Goal: Task Accomplishment & Management: Manage account settings

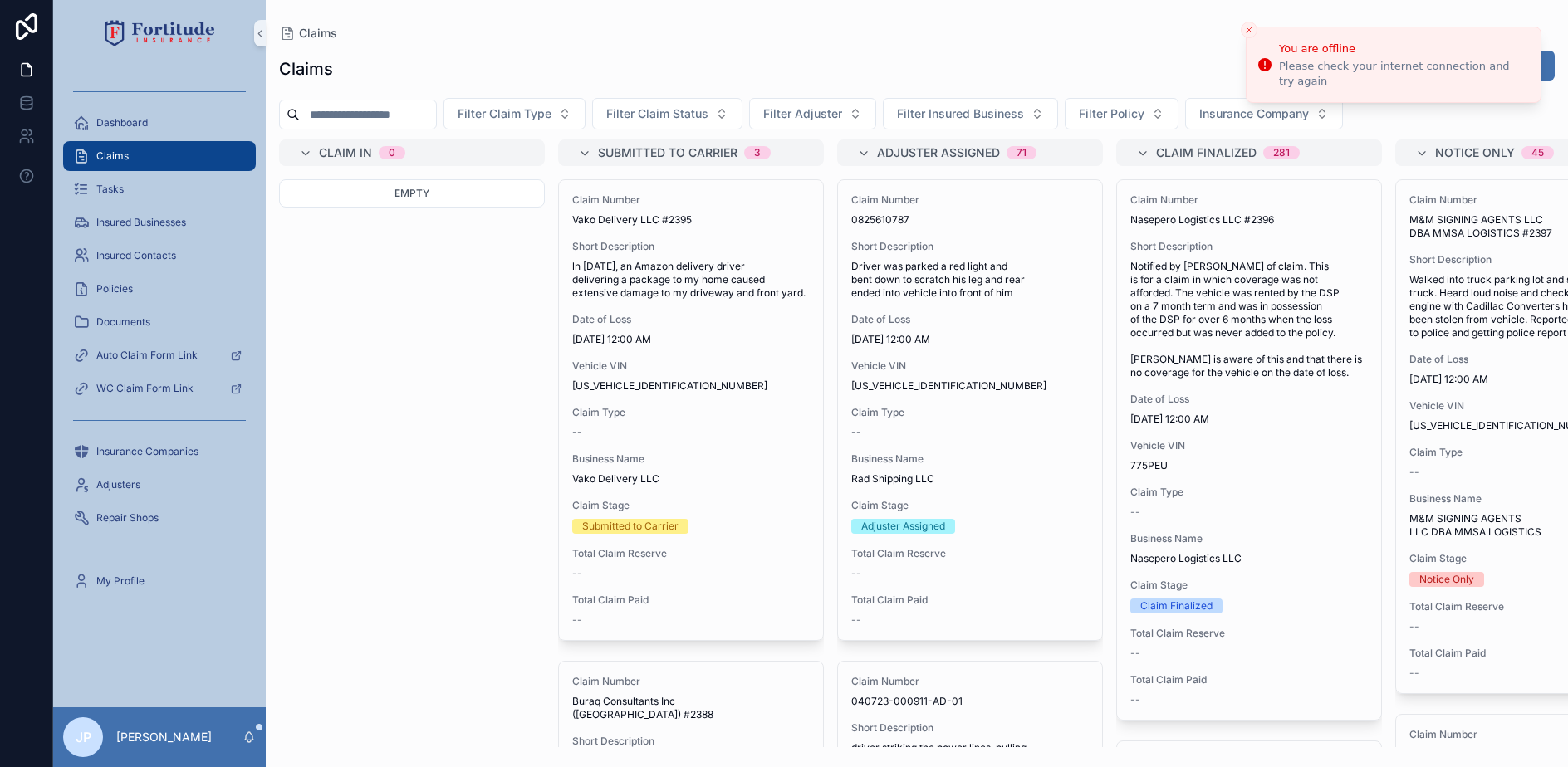
click at [1243, 21] on div "Claims Claims Export Submit New Claim Filter Claim Type Filter Claim Status Fil…" at bounding box center [916, 374] width 1302 height 747
click at [1246, 28] on icon "Close toast" at bounding box center [1249, 30] width 10 height 10
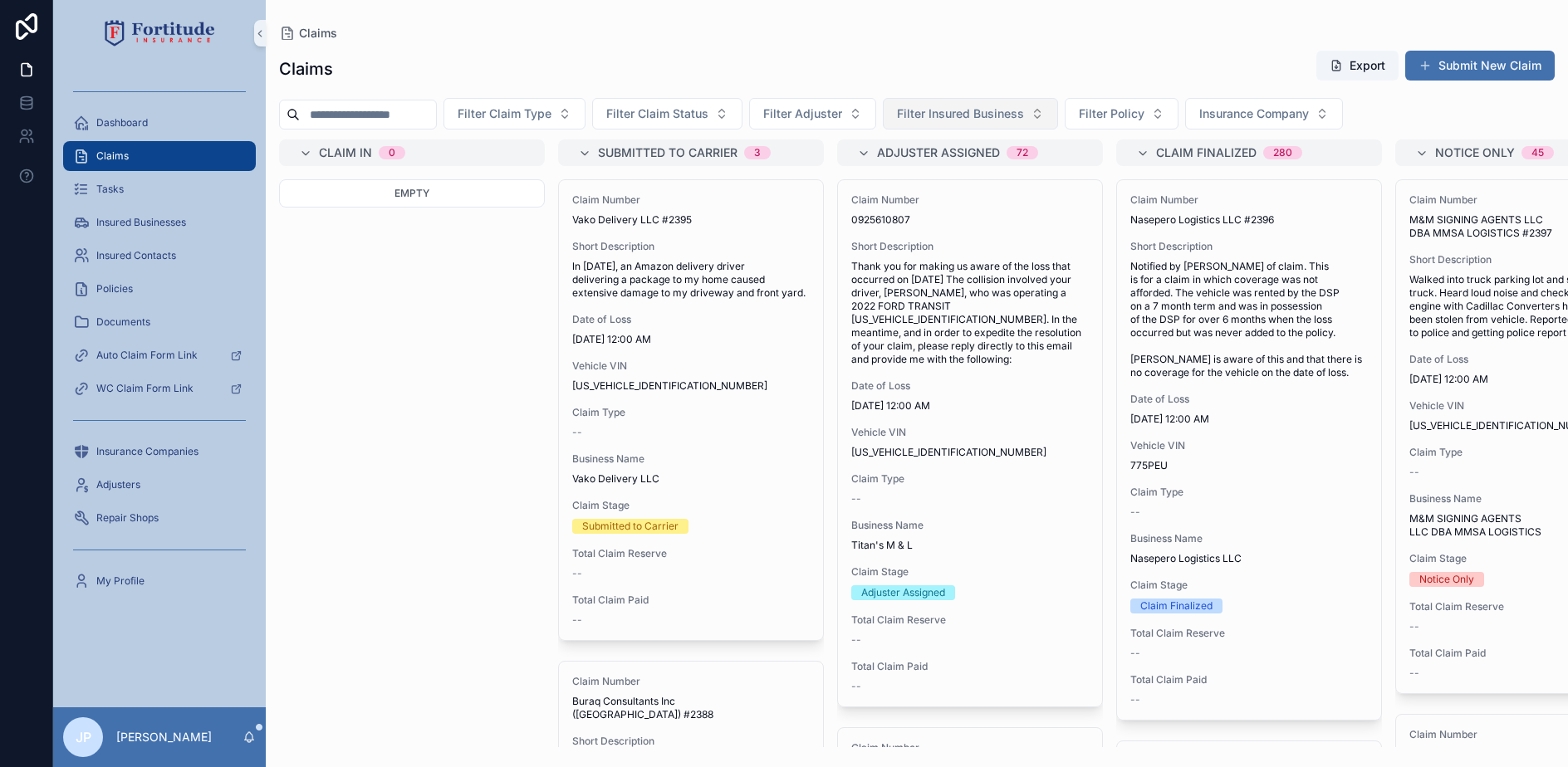
click at [1019, 104] on button "Filter Insured Business" at bounding box center [970, 114] width 175 height 32
type input "**********"
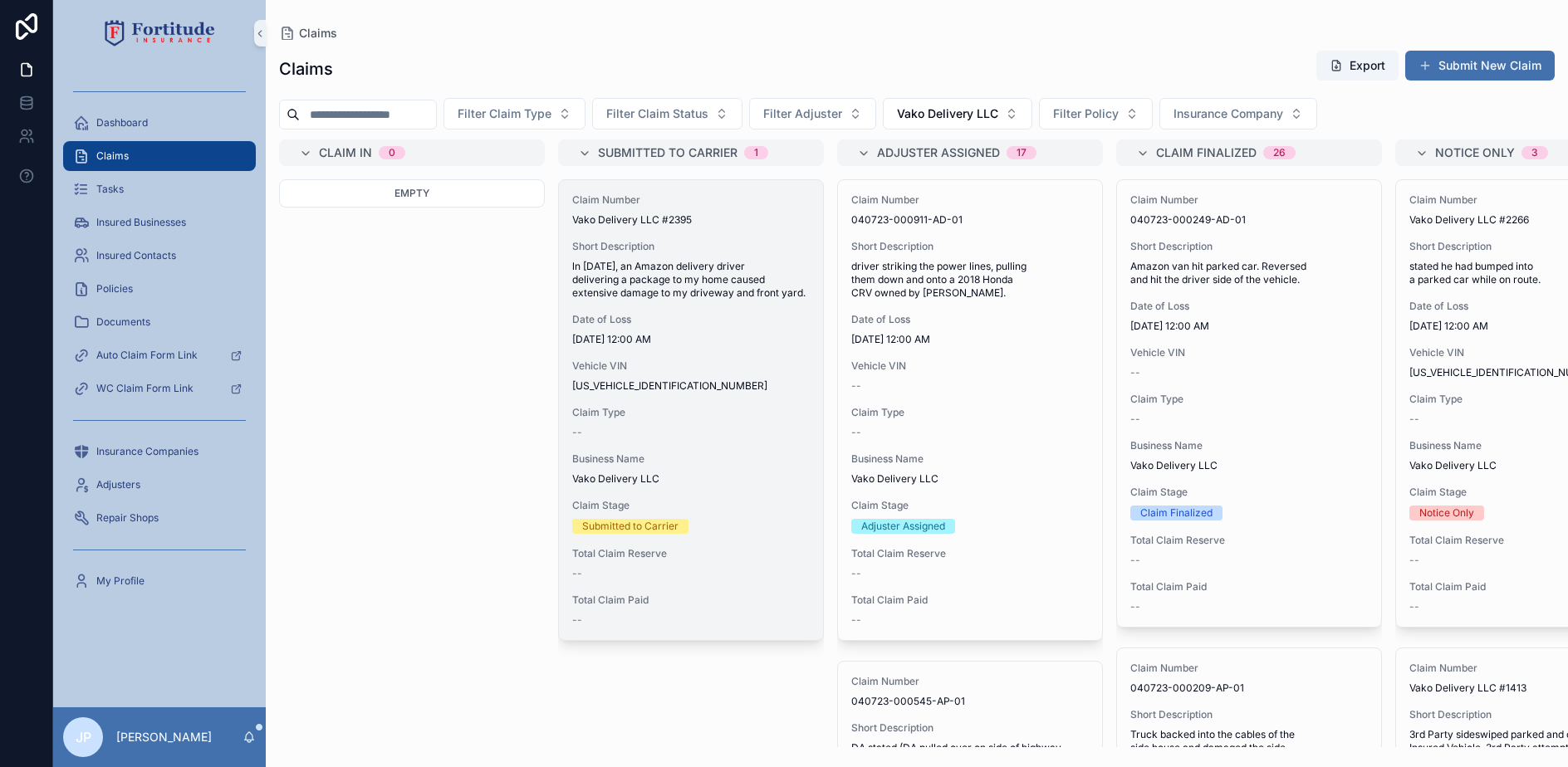
click at [744, 406] on span "Claim Type" at bounding box center [691, 413] width 238 height 13
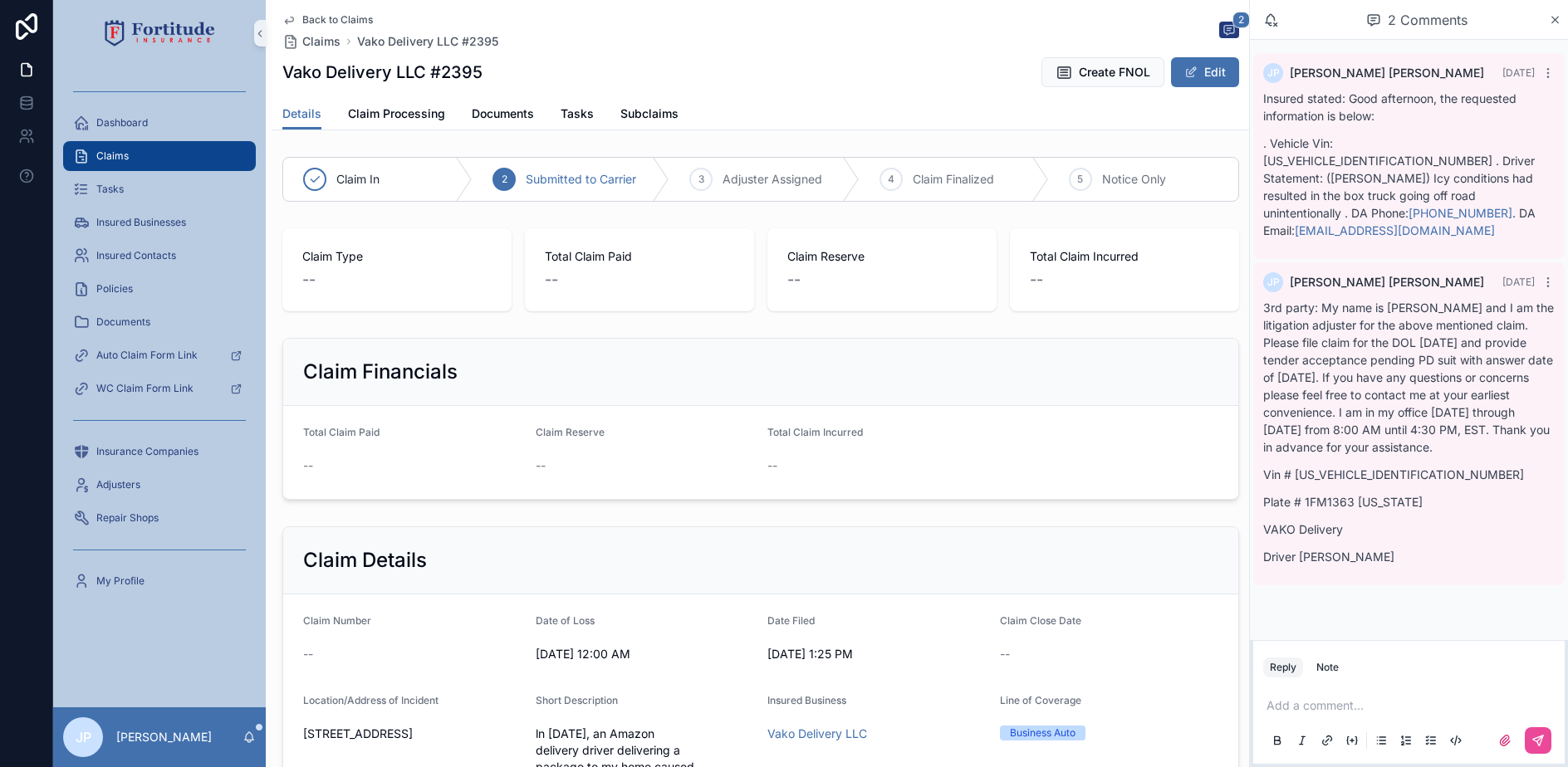
drag, startPoint x: 1332, startPoint y: 665, endPoint x: 1321, endPoint y: 697, distance: 33.8
click at [1332, 664] on div "Note" at bounding box center [1327, 667] width 22 height 13
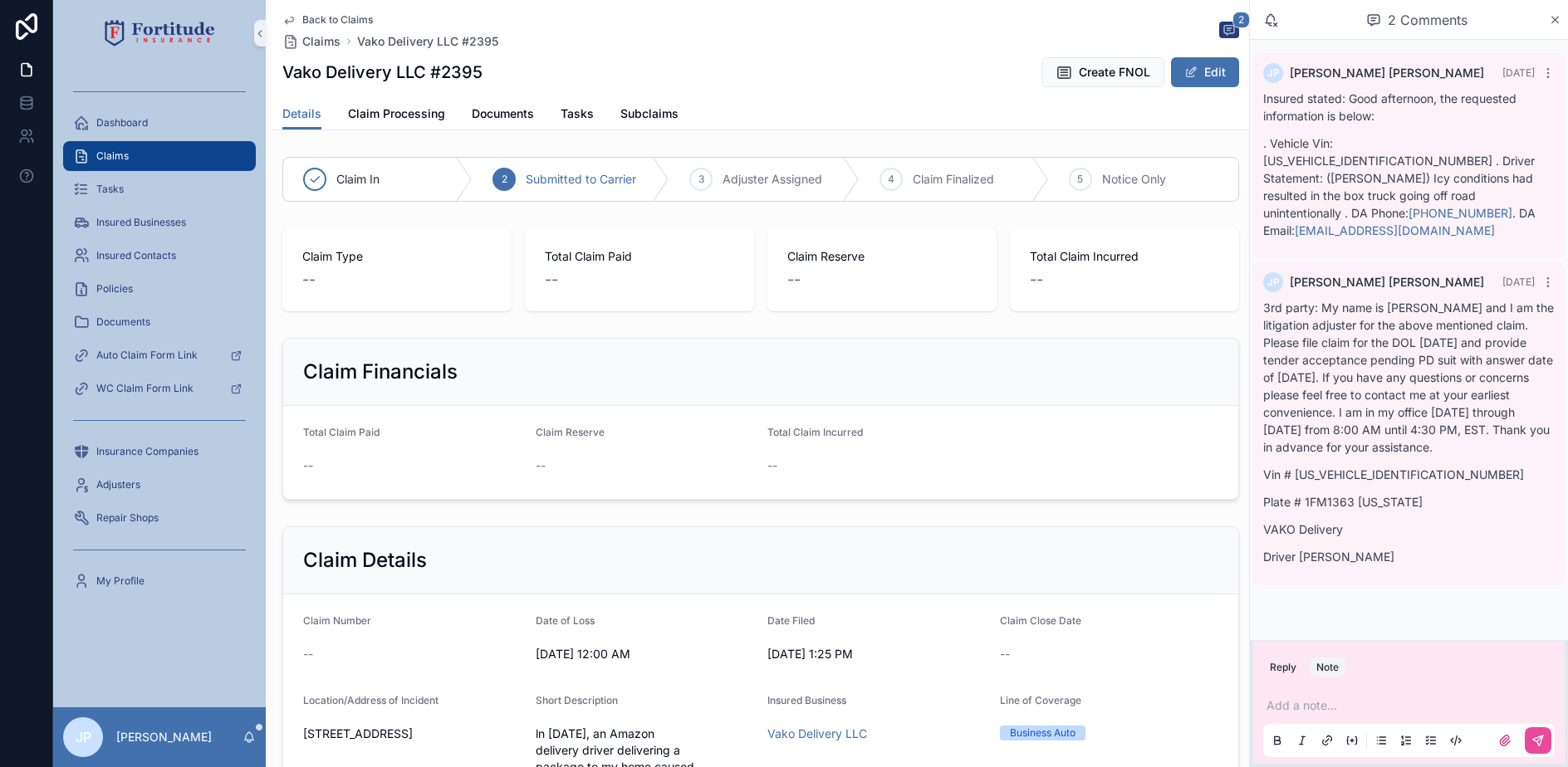
click at [1321, 697] on p "scrollable content" at bounding box center [1412, 705] width 292 height 17
click at [1523, 737] on div "scrollable content" at bounding box center [1518, 740] width 66 height 27
click at [1534, 737] on icon "scrollable content" at bounding box center [1538, 741] width 13 height 13
click at [514, 118] on span "Documents" at bounding box center [502, 114] width 62 height 17
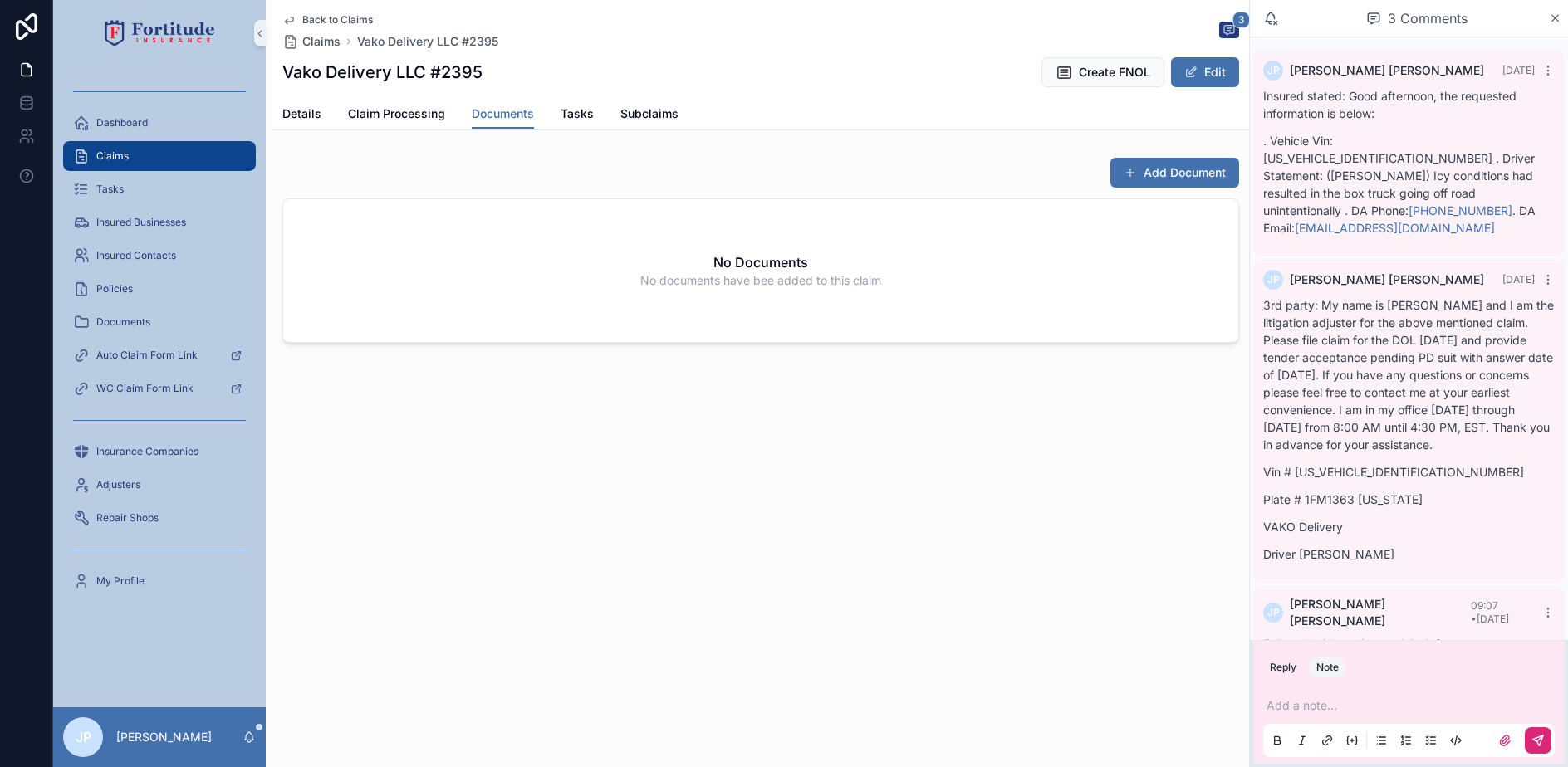
click at [1133, 169] on span "scrollable content" at bounding box center [1130, 172] width 13 height 13
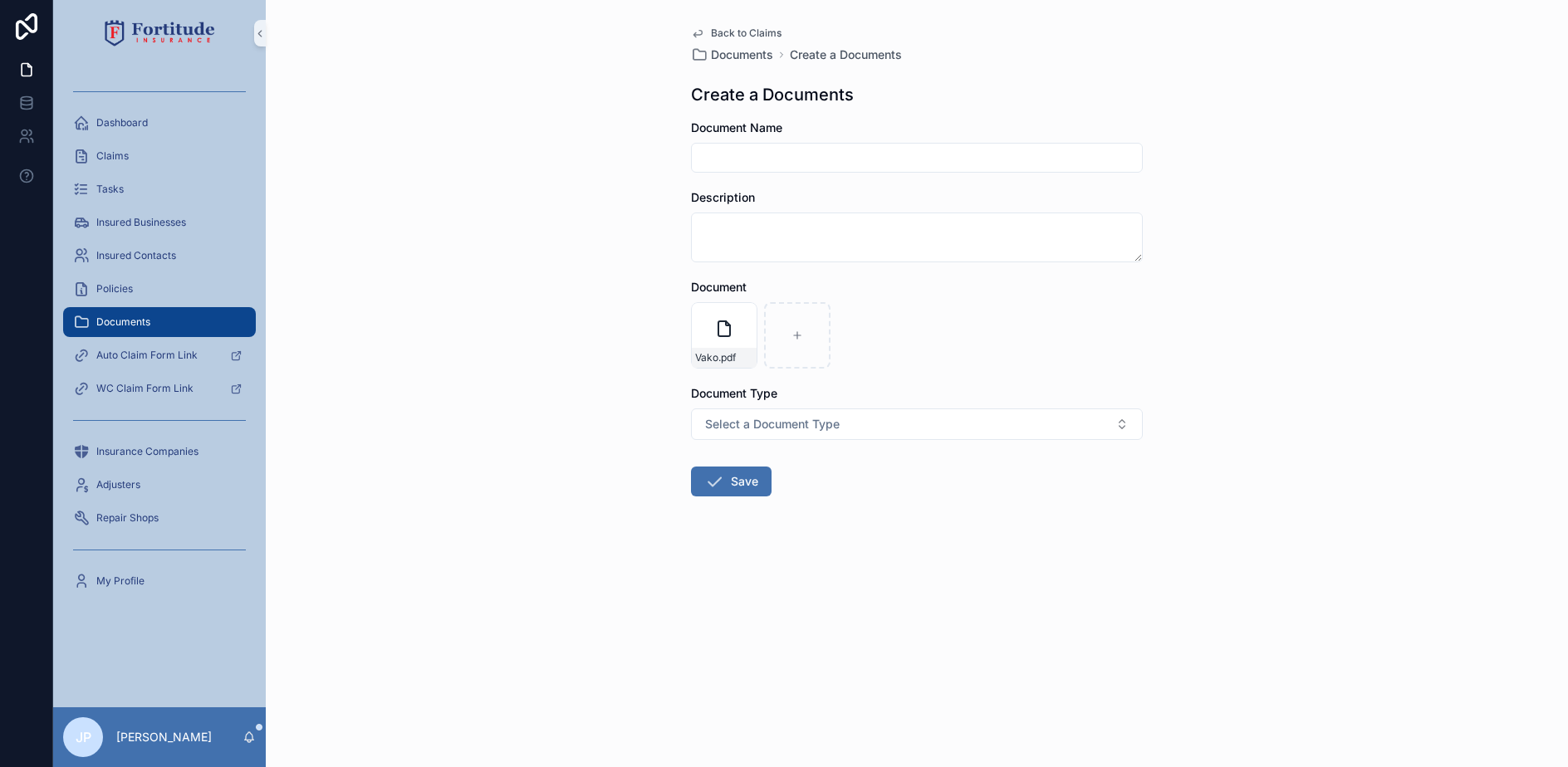
click at [781, 164] on input "scrollable content" at bounding box center [916, 158] width 450 height 23
type input "**********"
drag, startPoint x: 774, startPoint y: 157, endPoint x: 1248, endPoint y: 252, distance: 483.4
click at [1248, 252] on div "**********" at bounding box center [916, 383] width 1302 height 767
click at [746, 473] on button "Save" at bounding box center [731, 482] width 80 height 30
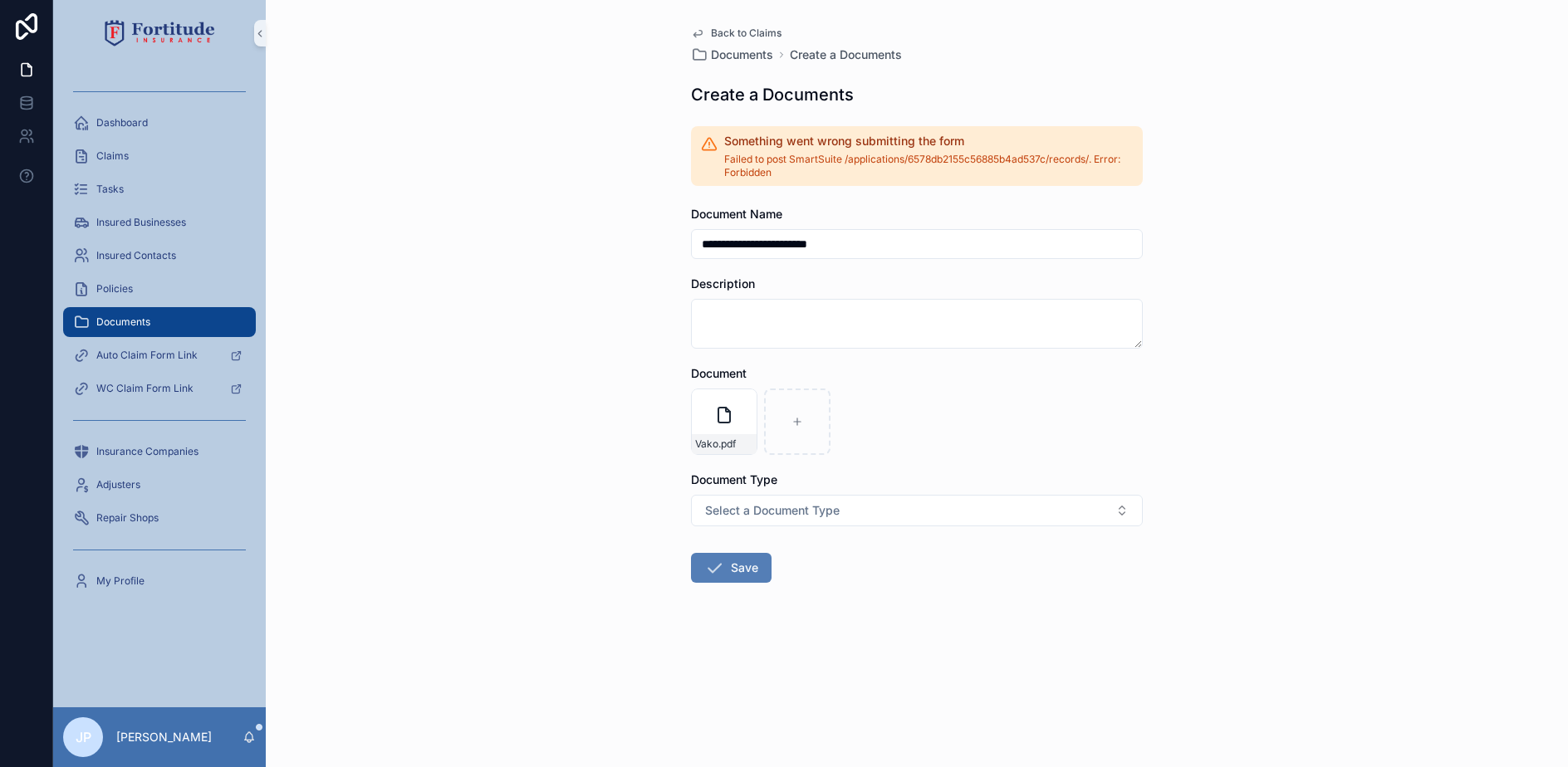
click at [722, 573] on icon "scrollable content" at bounding box center [714, 568] width 20 height 20
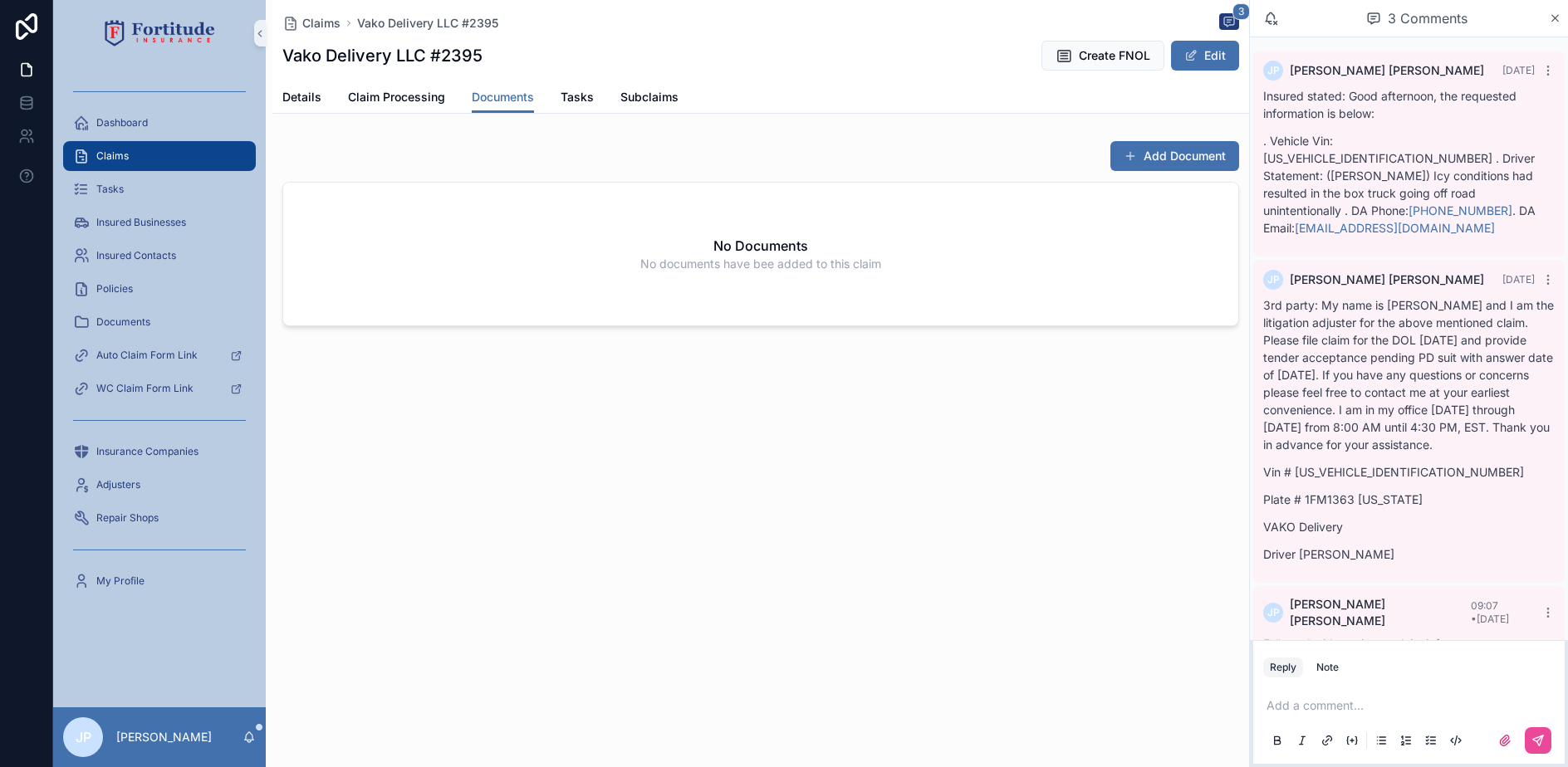
scroll to position [24, 0]
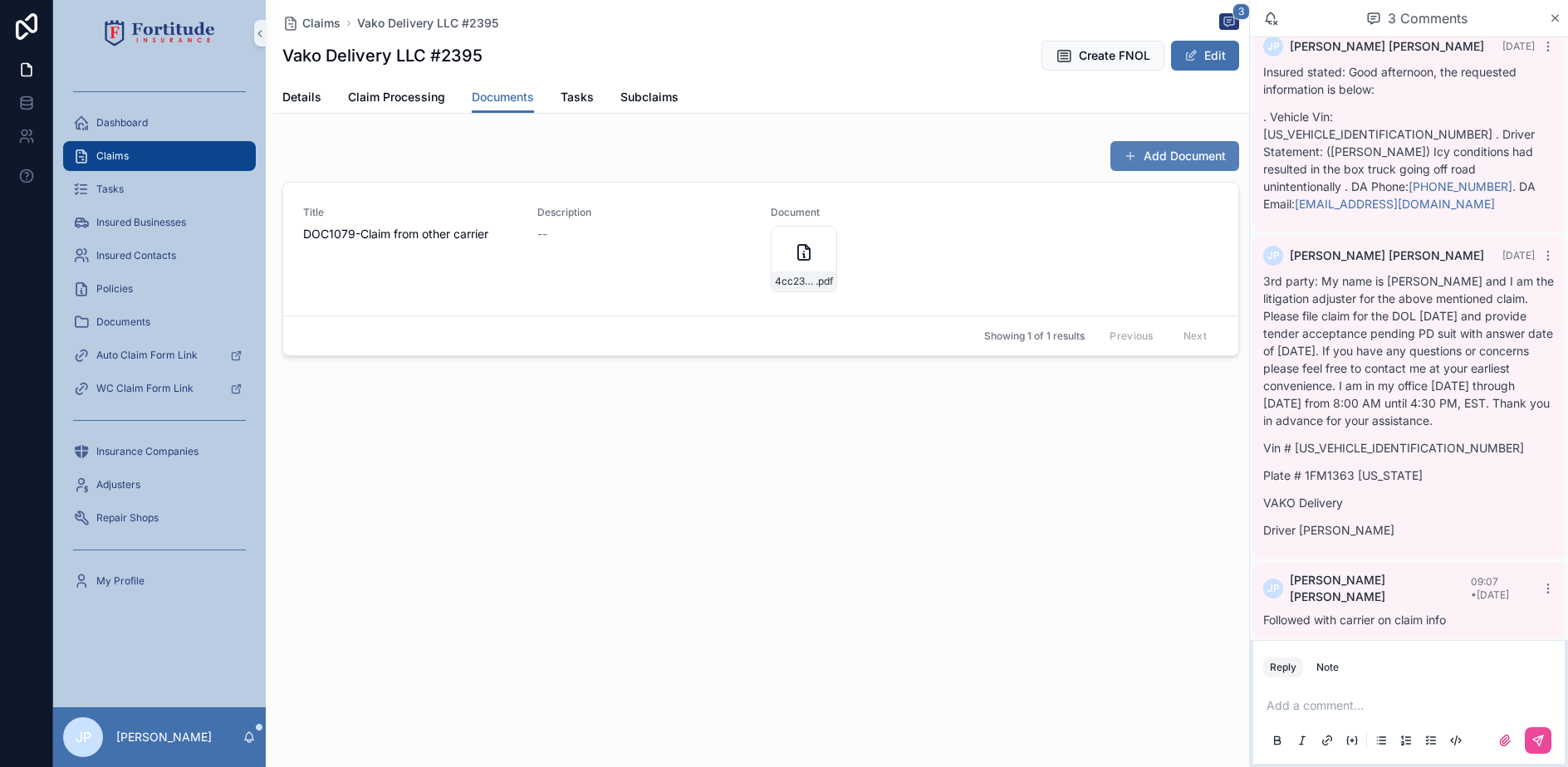
click at [1207, 141] on div "Add Document" at bounding box center [1168, 157] width 142 height 32
click at [1179, 153] on button "Add Document" at bounding box center [1175, 156] width 129 height 30
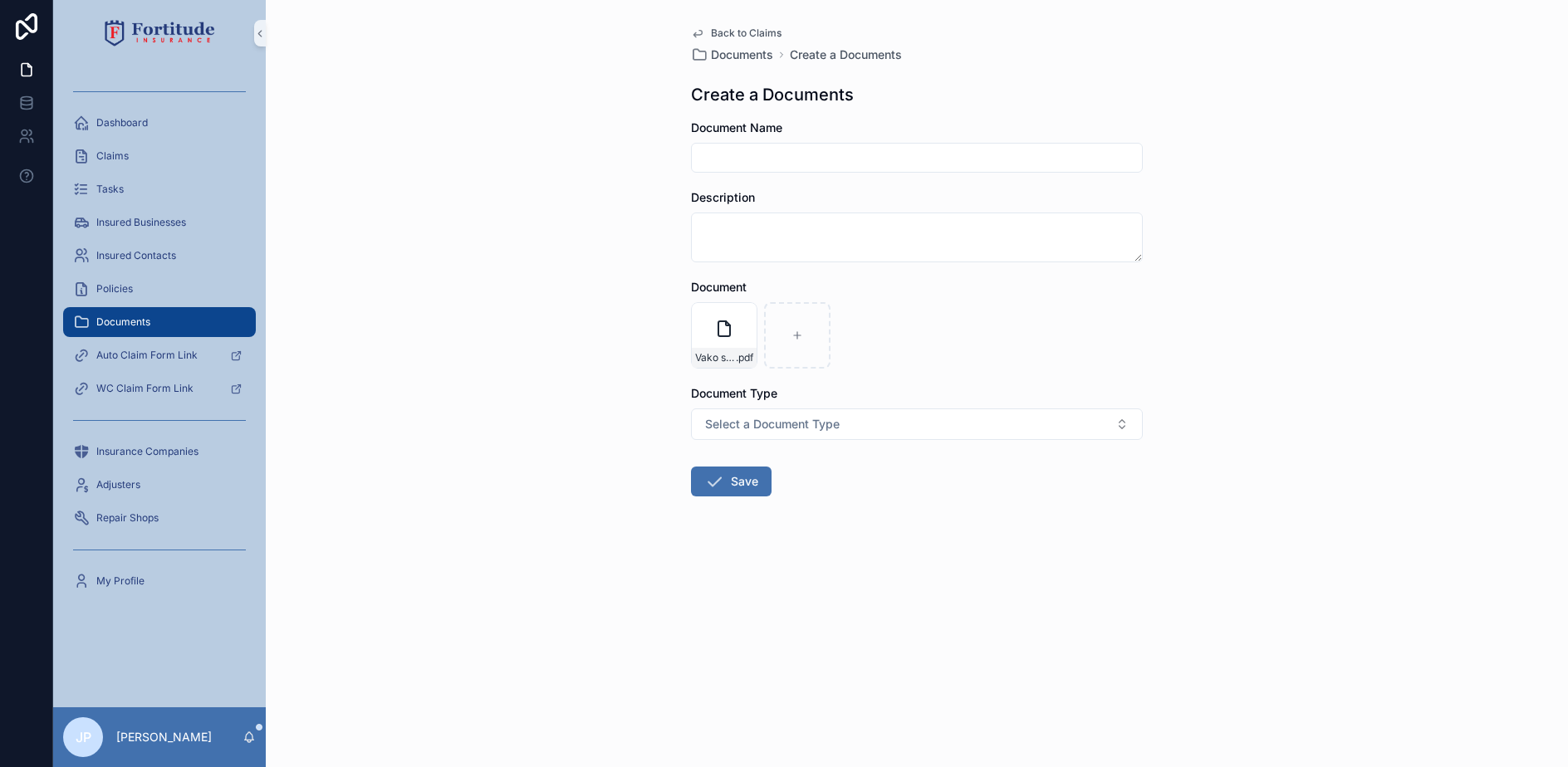
click at [794, 163] on input "scrollable content" at bounding box center [916, 158] width 450 height 23
type input "*"
type input "**********"
click at [746, 491] on button "Save" at bounding box center [731, 482] width 80 height 30
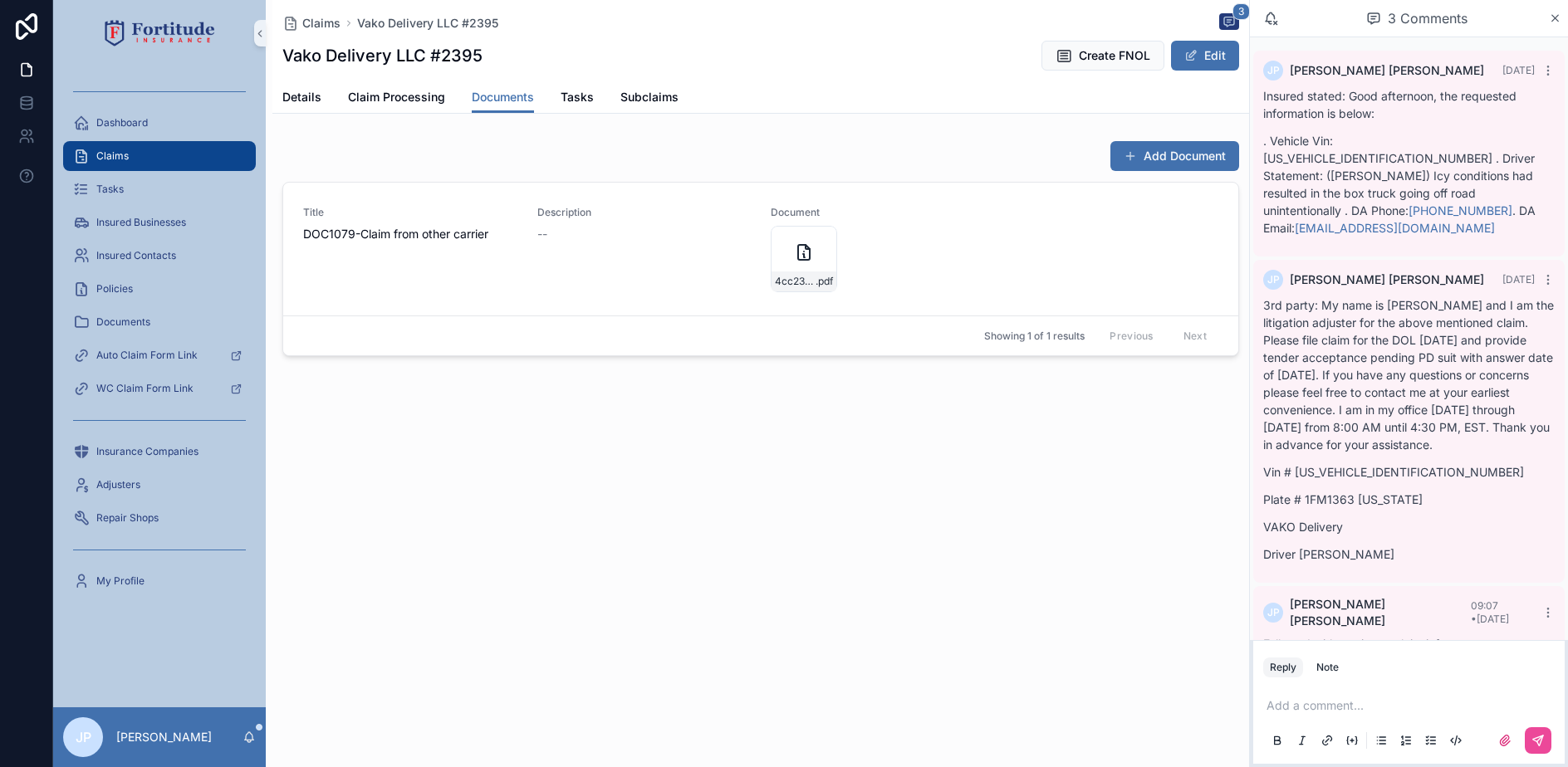
scroll to position [24, 0]
